Goal: Task Accomplishment & Management: Use online tool/utility

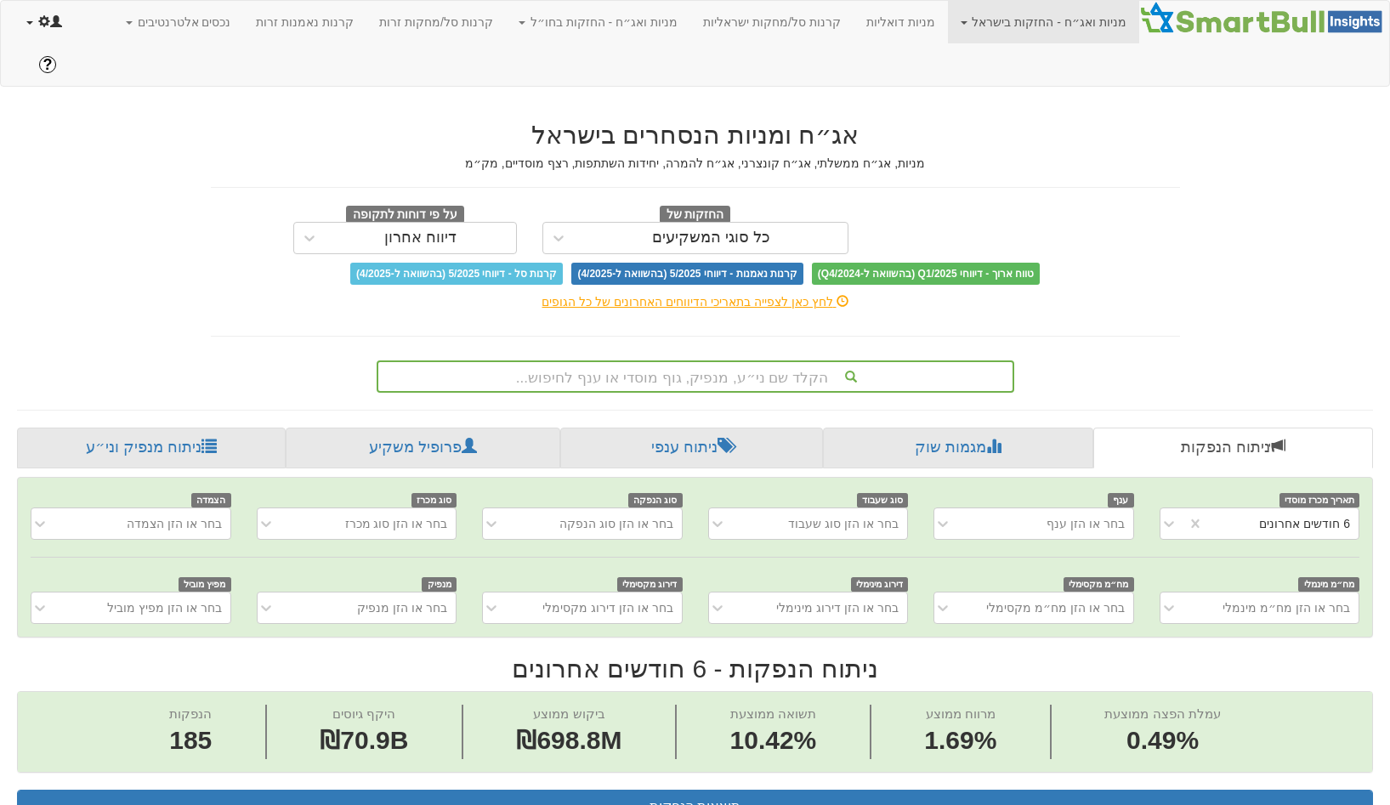
click at [42, 27] on span at bounding box center [44, 21] width 12 height 12
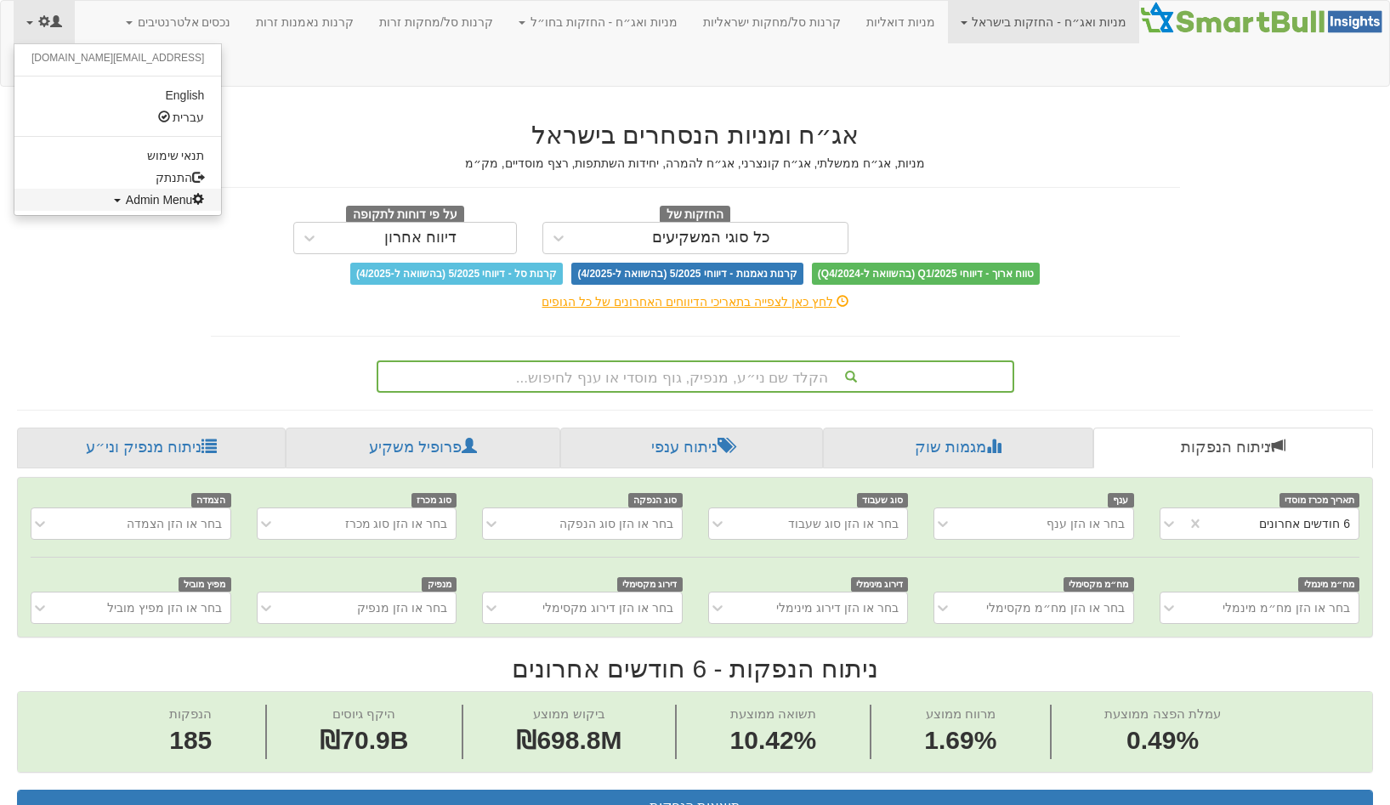
click at [126, 193] on span "Admin Menu" at bounding box center [165, 200] width 79 height 14
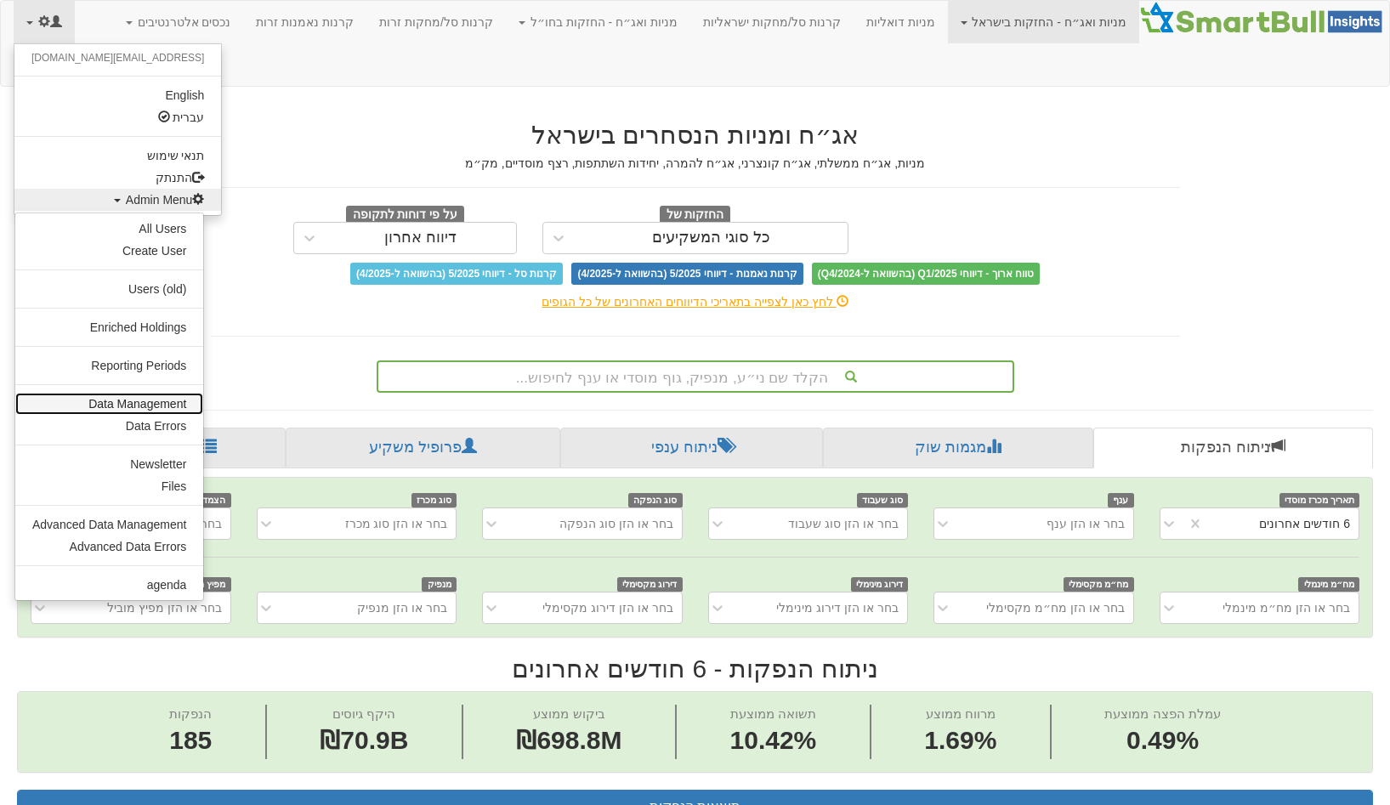
click at [155, 411] on link "Data Management" at bounding box center [109, 404] width 188 height 22
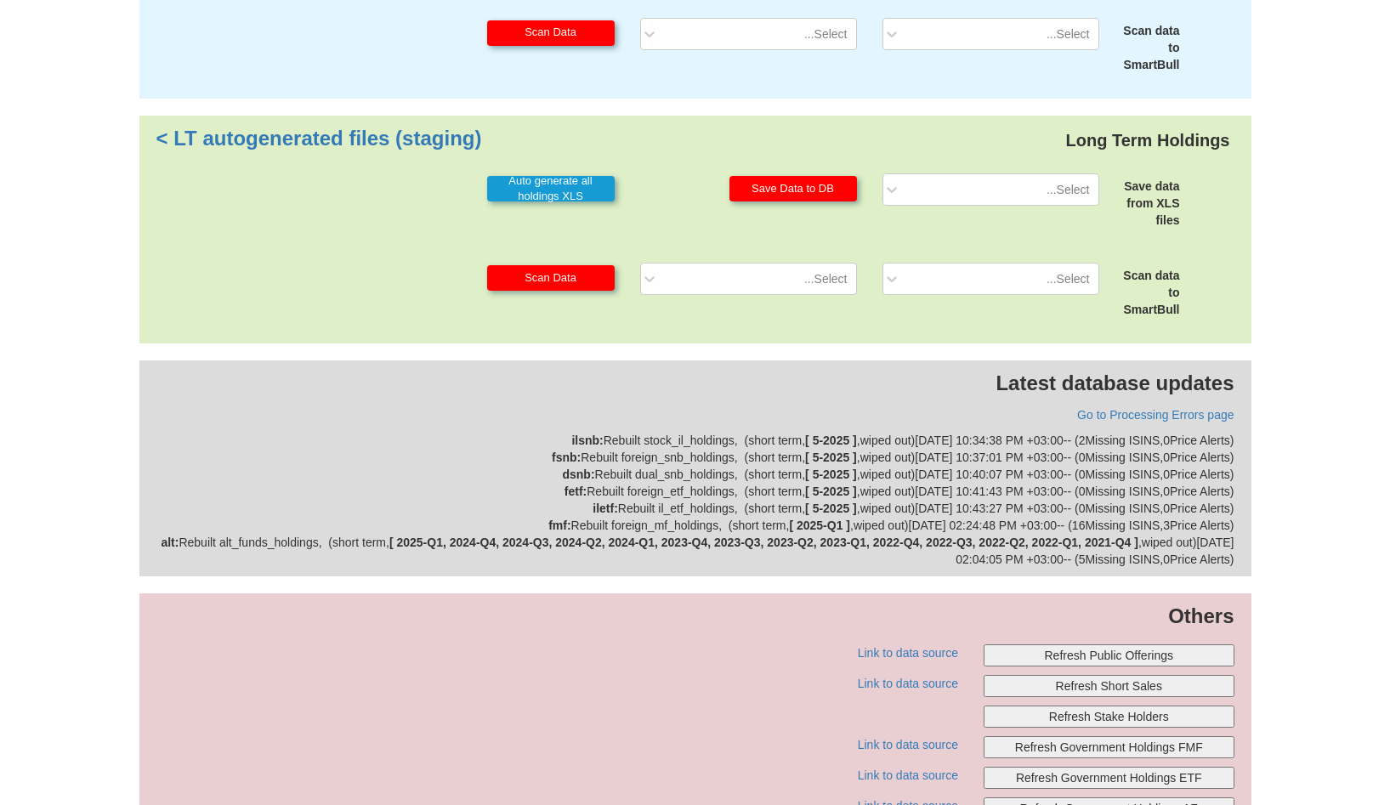
scroll to position [389, 0]
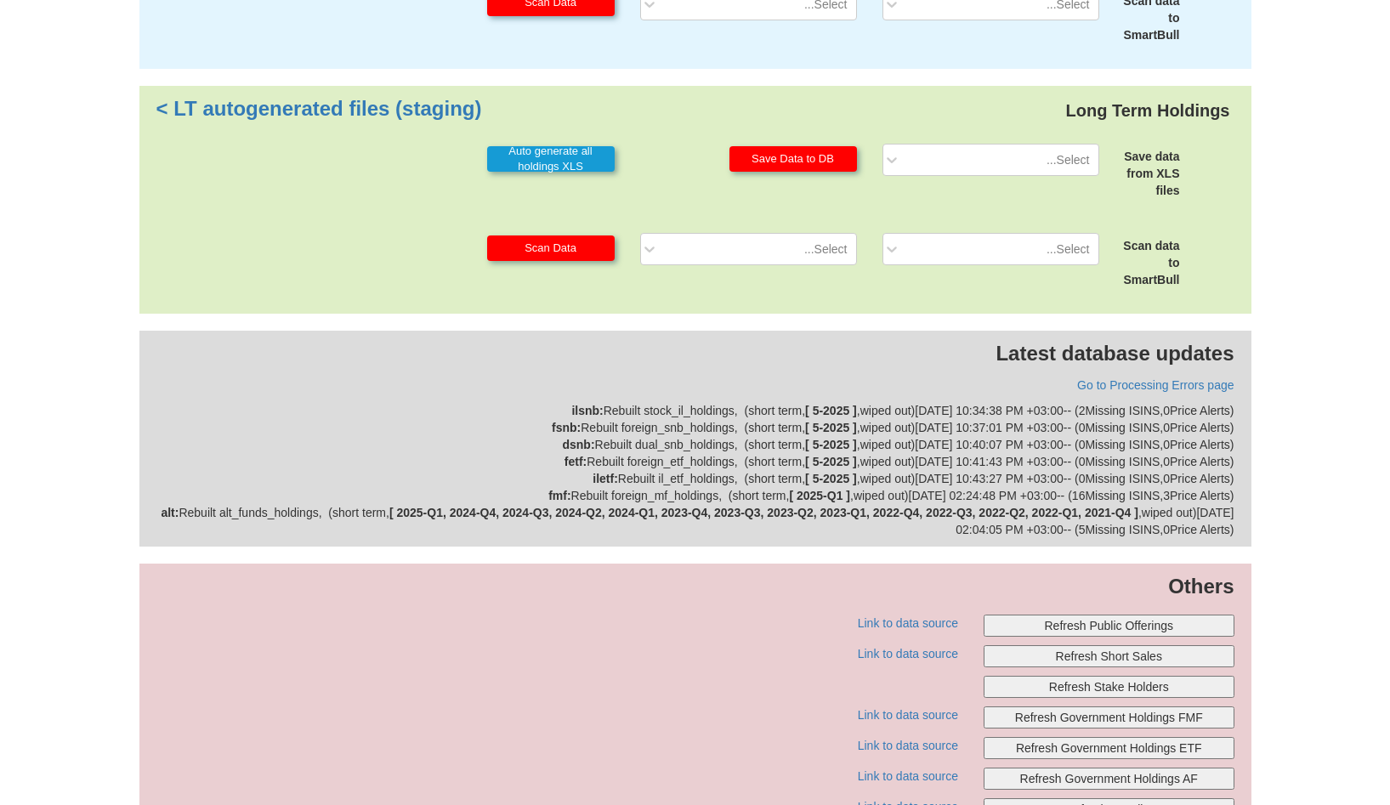
click at [694, 615] on button "Refresh Public Offerings" at bounding box center [1109, 626] width 251 height 22
